Goal: Book appointment/travel/reservation

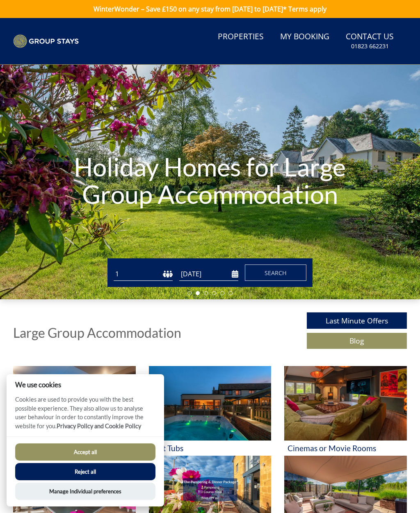
click at [130, 450] on button "Accept all" at bounding box center [85, 452] width 140 height 17
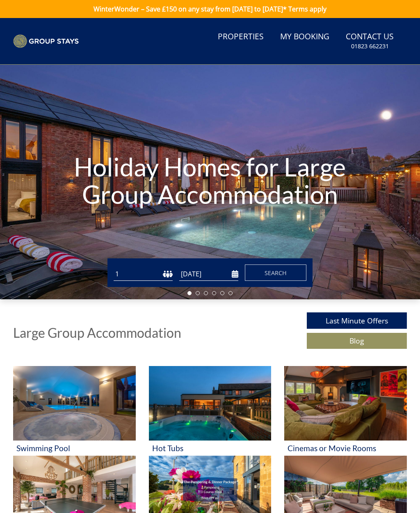
click at [225, 279] on input "[DATE]" at bounding box center [208, 275] width 59 height 14
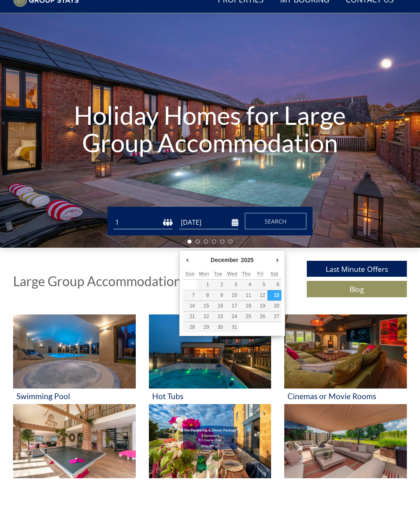
scroll to position [30, 0]
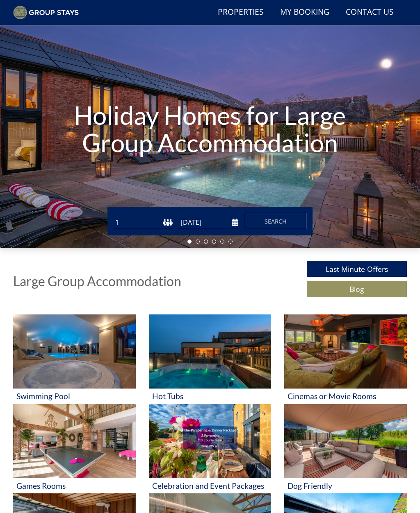
click at [238, 222] on input "[DATE]" at bounding box center [208, 223] width 59 height 14
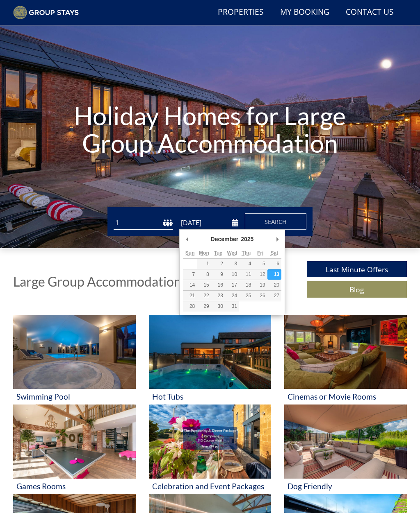
type input "[DATE]"
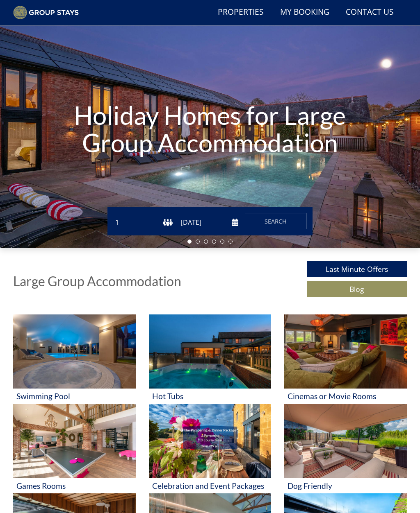
scroll to position [30, 0]
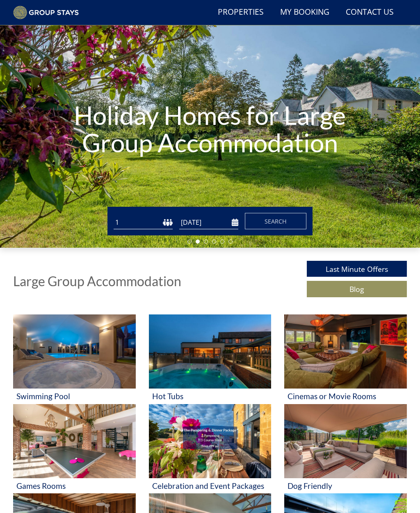
click at [166, 223] on select "1 2 3 4 5 6 7 8 9 10 11 12 13 14 15 16 17 18 19 20 21 22 23 24 25 26 27 28 29 3…" at bounding box center [143, 223] width 59 height 14
select select "16"
click at [291, 222] on button "Search" at bounding box center [275, 221] width 61 height 16
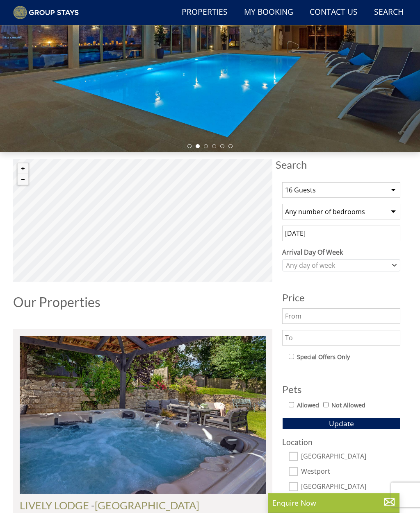
scroll to position [127, 0]
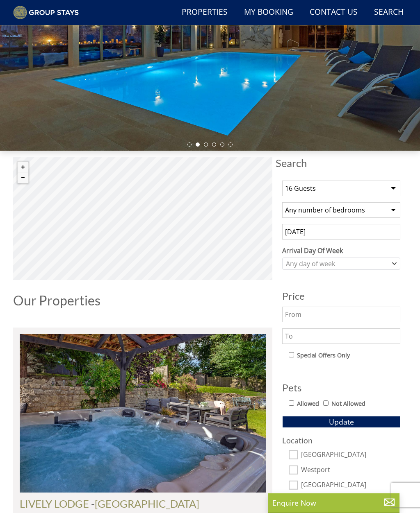
click at [293, 402] on input "Allowed" at bounding box center [290, 403] width 5 height 5
checkbox input "true"
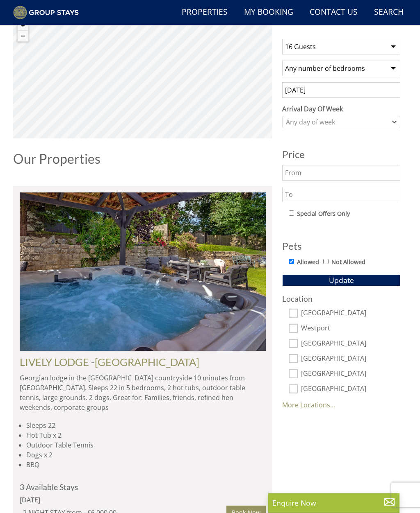
scroll to position [270, 0]
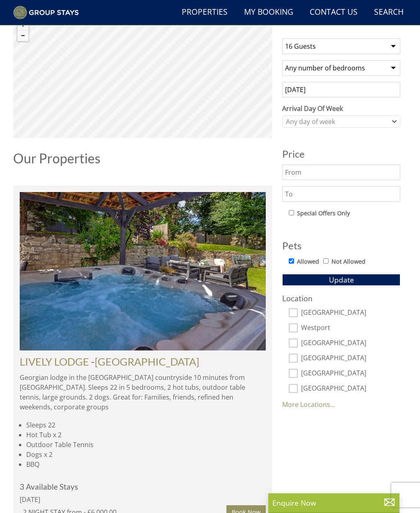
click at [294, 358] on input "[GEOGRAPHIC_DATA]" at bounding box center [292, 358] width 9 height 9
checkbox input "true"
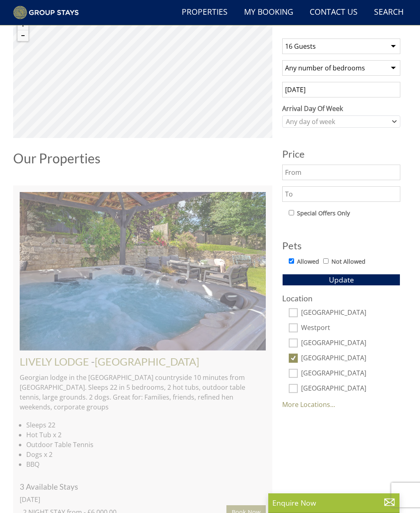
click at [301, 372] on label "[GEOGRAPHIC_DATA]" at bounding box center [350, 374] width 99 height 9
click at [297, 372] on input "[GEOGRAPHIC_DATA]" at bounding box center [292, 373] width 9 height 9
checkbox input "true"
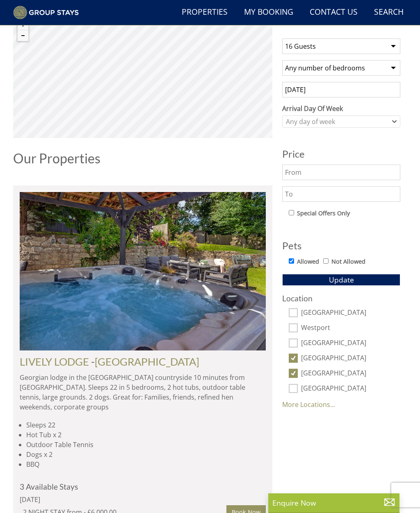
click at [301, 390] on label "[GEOGRAPHIC_DATA]" at bounding box center [350, 389] width 99 height 9
click at [297, 390] on input "[GEOGRAPHIC_DATA]" at bounding box center [292, 388] width 9 height 9
checkbox input "true"
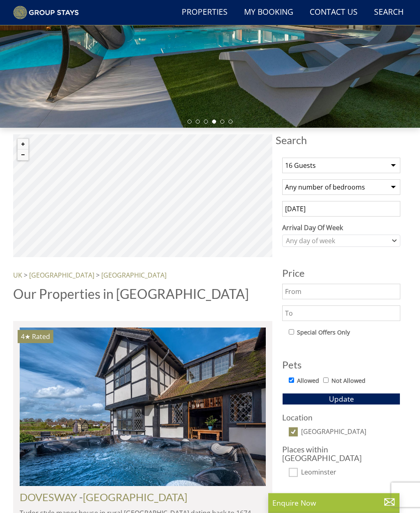
scroll to position [149, 0]
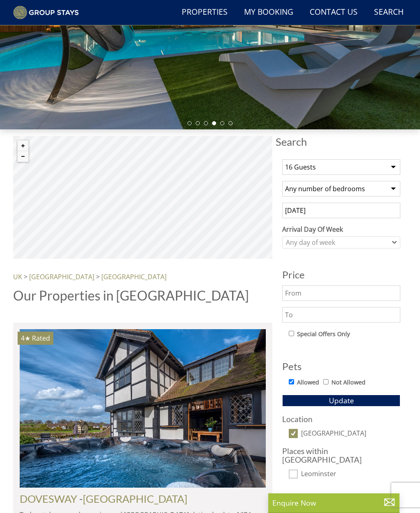
select select "16"
